Goal: Task Accomplishment & Management: Complete application form

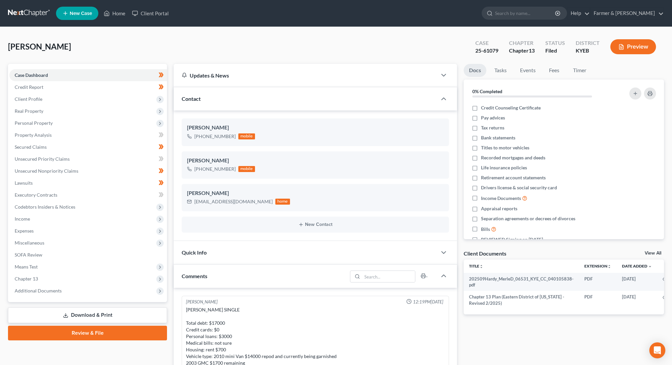
scroll to position [112, 0]
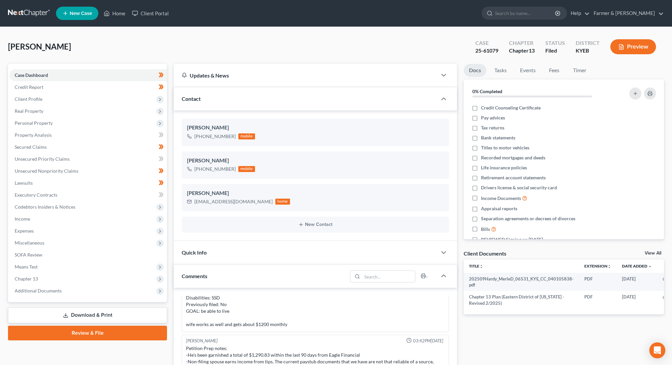
click at [196, 93] on div "Contact" at bounding box center [305, 98] width 263 height 23
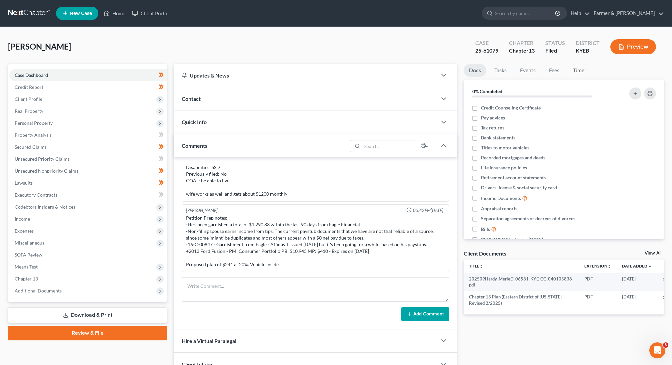
scroll to position [0, 0]
click at [194, 140] on div "Comments" at bounding box center [261, 145] width 174 height 23
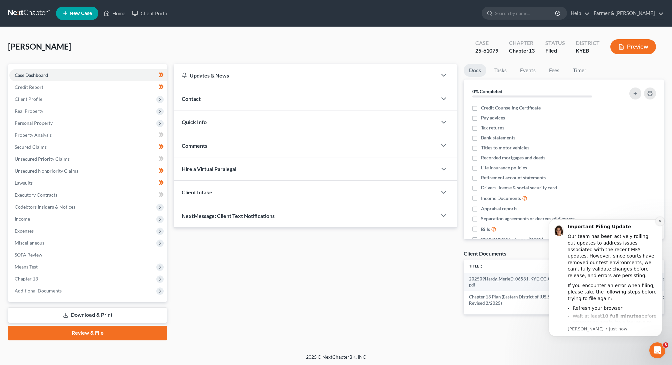
click at [660, 222] on icon "Dismiss notification" at bounding box center [659, 221] width 2 height 2
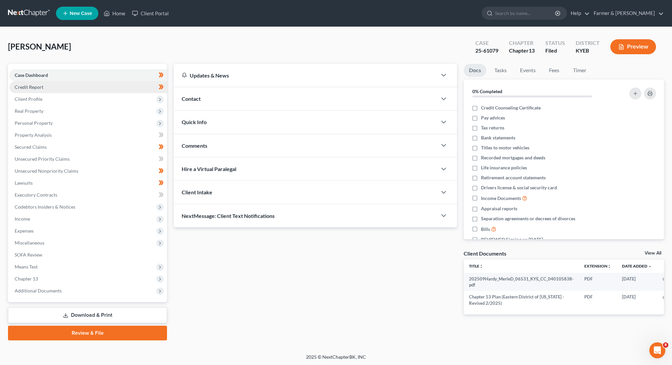
click at [67, 92] on link "Credit Report" at bounding box center [88, 87] width 158 height 12
click at [63, 99] on span "Client Profile" at bounding box center [88, 99] width 158 height 12
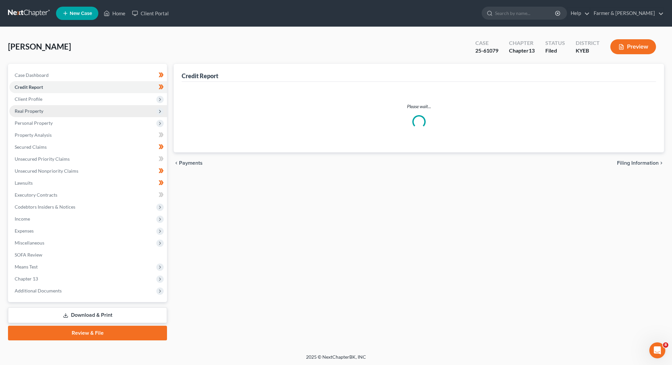
click at [60, 110] on span "Real Property" at bounding box center [88, 111] width 158 height 12
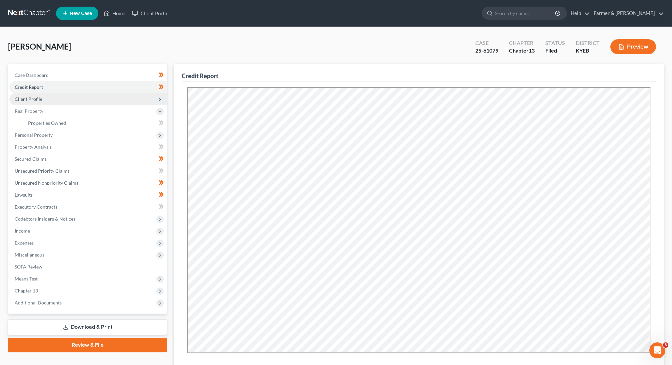
click at [56, 101] on span "Client Profile" at bounding box center [88, 99] width 158 height 12
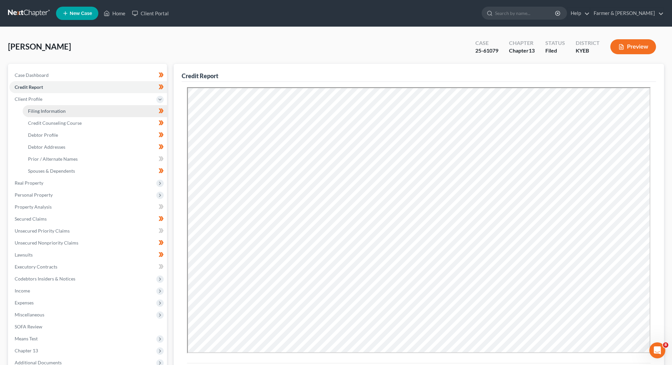
click at [54, 109] on span "Filing Information" at bounding box center [47, 111] width 38 height 6
select select "1"
select select "0"
select select "3"
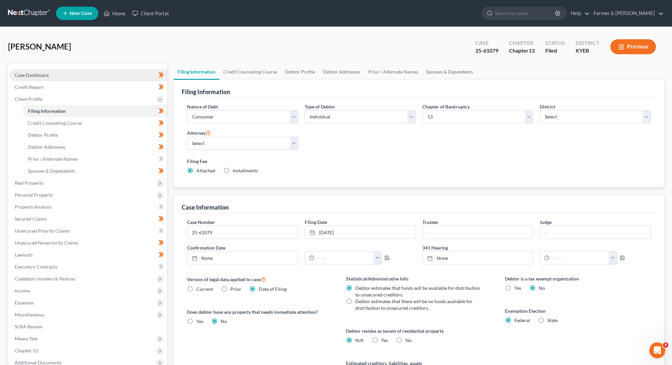
click at [51, 79] on link "Case Dashboard" at bounding box center [88, 75] width 158 height 12
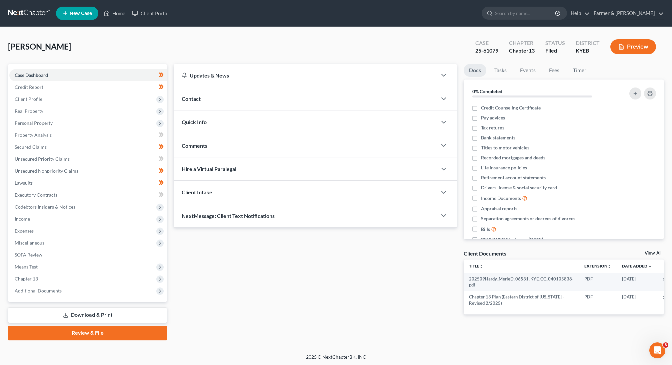
click at [219, 95] on div "Contact" at bounding box center [305, 98] width 263 height 23
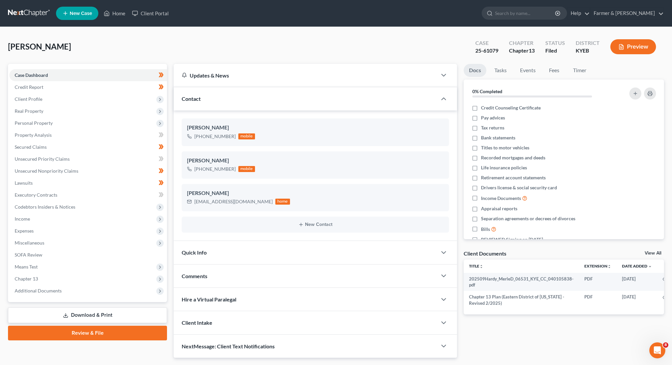
click at [224, 256] on div "Quick Info" at bounding box center [305, 252] width 263 height 23
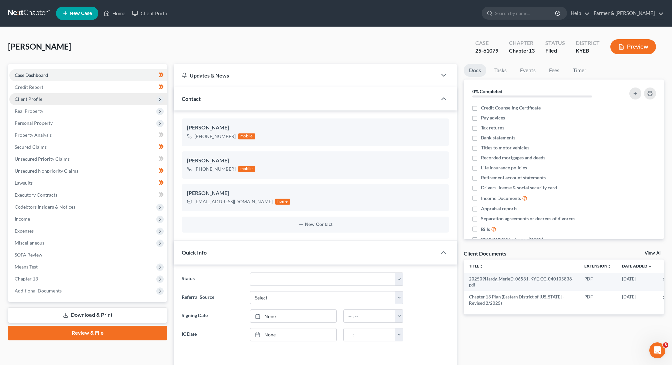
click at [90, 100] on span "Client Profile" at bounding box center [88, 99] width 158 height 12
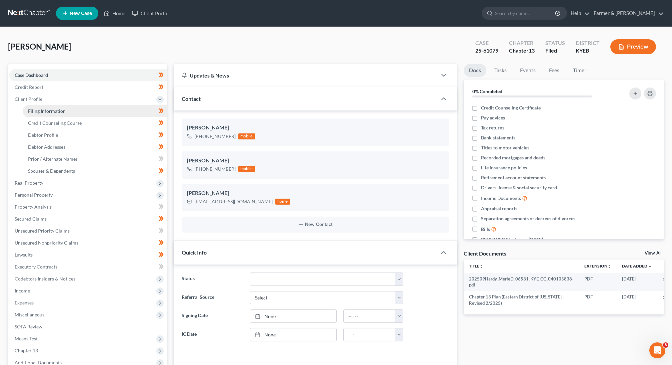
click at [84, 109] on link "Filing Information" at bounding box center [95, 111] width 144 height 12
select select "1"
select select "0"
select select "3"
select select "32"
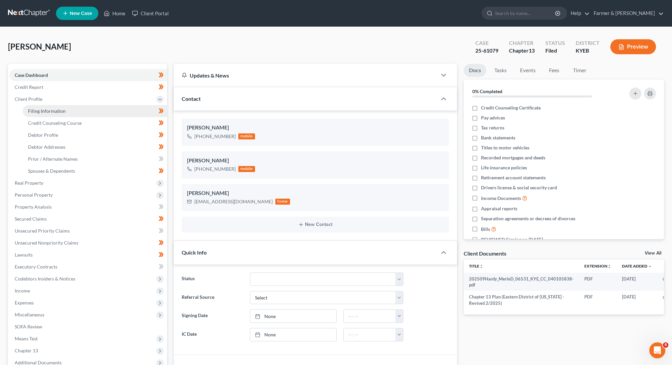
select select "1"
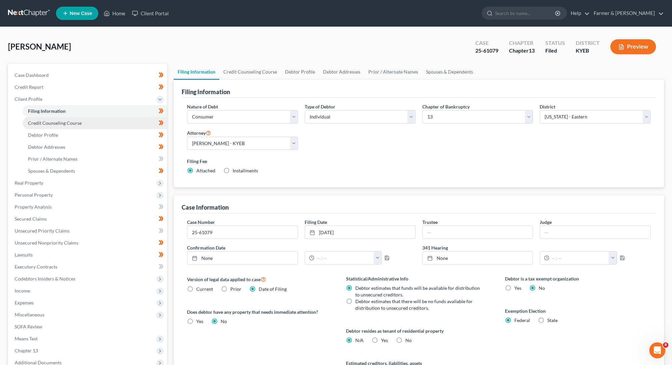
click at [47, 124] on span "Credit Counseling Course" at bounding box center [55, 123] width 54 height 6
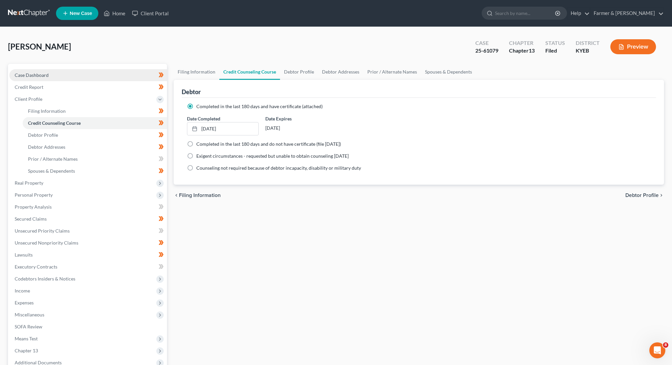
click at [55, 79] on link "Case Dashboard" at bounding box center [88, 75] width 158 height 12
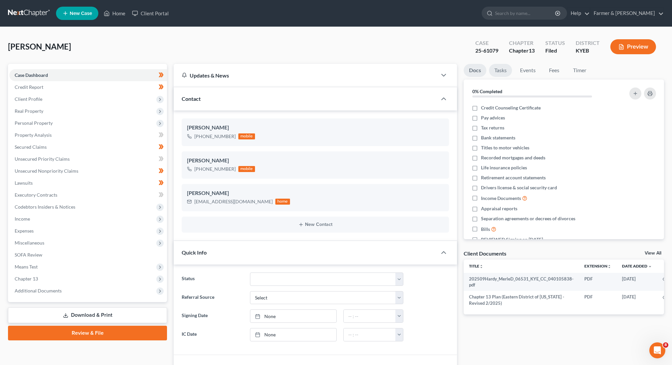
click at [495, 71] on link "Tasks" at bounding box center [500, 70] width 23 height 13
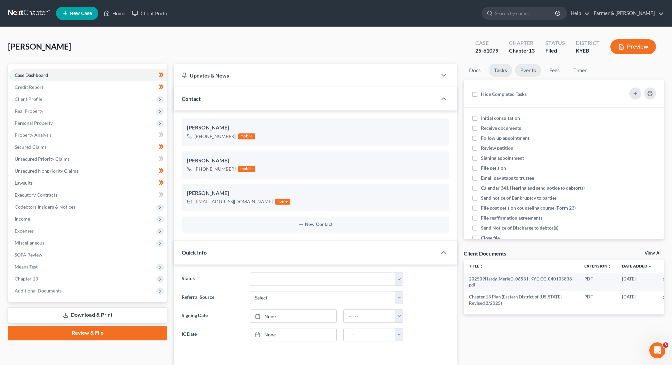
click at [531, 66] on link "Events" at bounding box center [528, 70] width 26 height 13
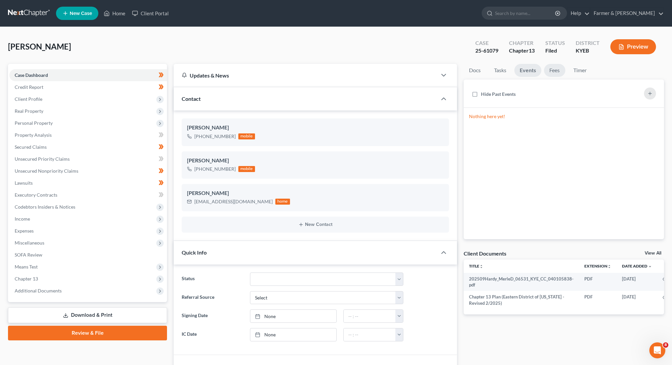
click at [551, 67] on link "Fees" at bounding box center [554, 70] width 21 height 13
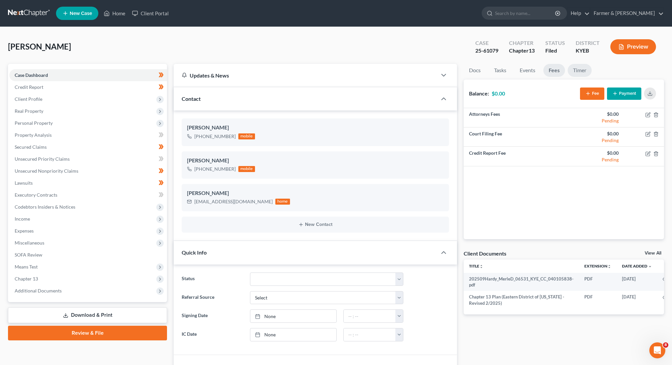
click at [576, 65] on link "Timer" at bounding box center [579, 70] width 24 height 13
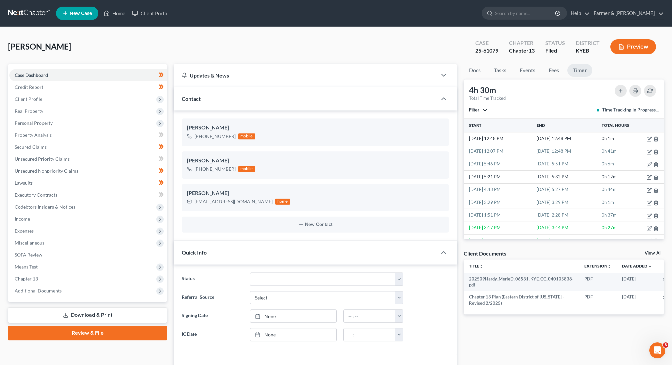
click at [485, 110] on button "Filter" at bounding box center [478, 110] width 18 height 5
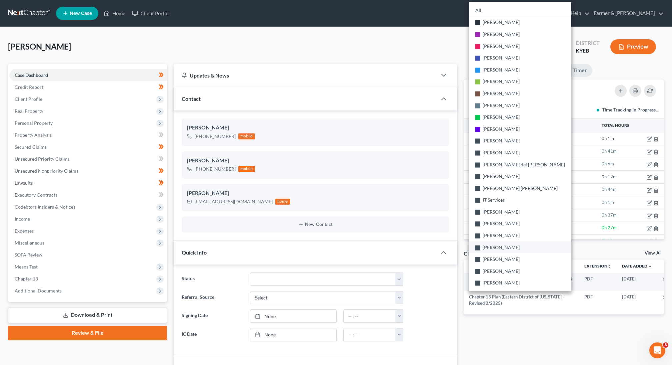
scroll to position [2, 0]
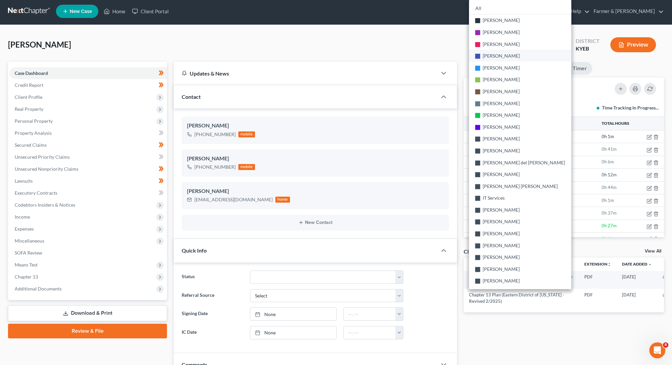
click at [501, 54] on span "[PERSON_NAME]" at bounding box center [500, 56] width 37 height 6
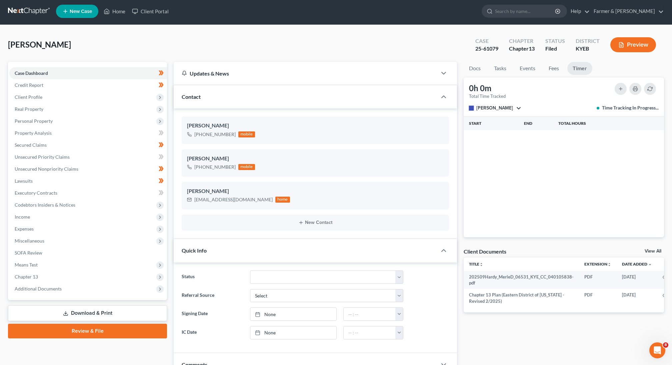
click at [489, 106] on span "[PERSON_NAME]" at bounding box center [494, 108] width 37 height 6
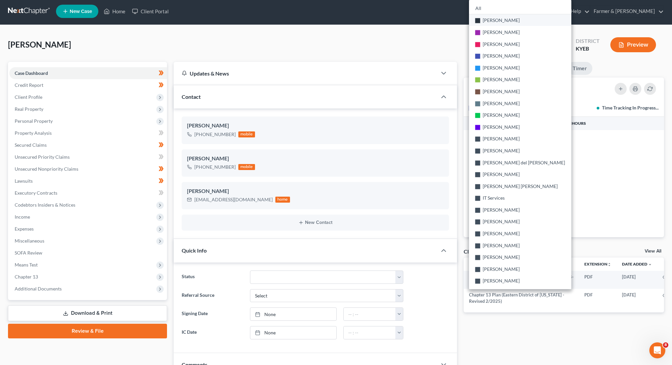
scroll to position [0, 0]
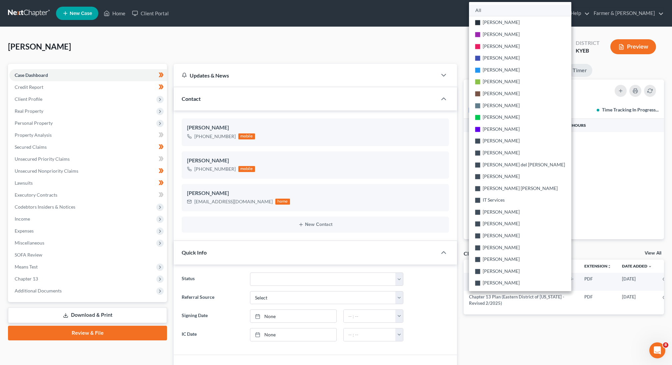
click at [489, 8] on link "All" at bounding box center [520, 10] width 102 height 11
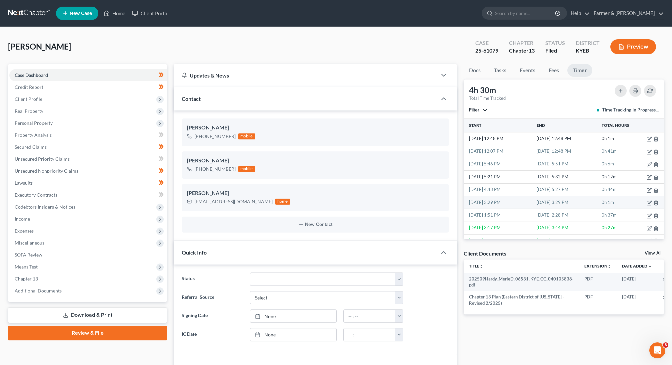
scroll to position [25, 0]
click at [484, 109] on button "Filter" at bounding box center [478, 110] width 18 height 5
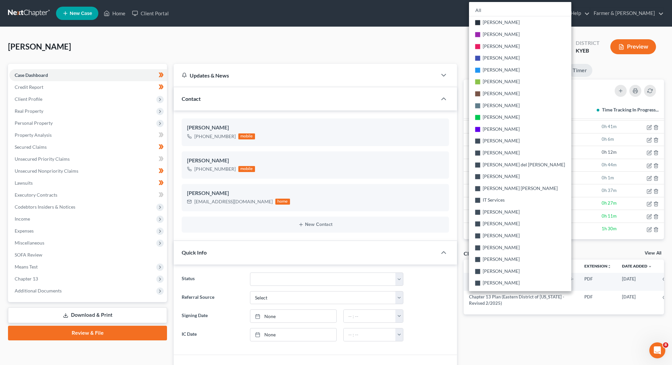
click at [423, 43] on div "[PERSON_NAME] Upgraded Case 25-61079 Chapter Chapter 13 Status [GEOGRAPHIC_DATA…" at bounding box center [336, 49] width 656 height 29
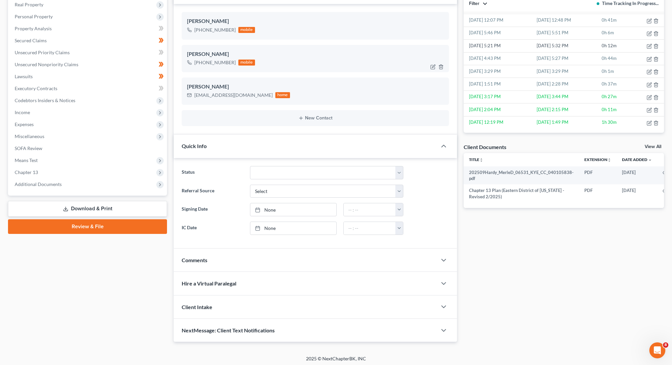
scroll to position [0, 0]
